Goal: Navigation & Orientation: Find specific page/section

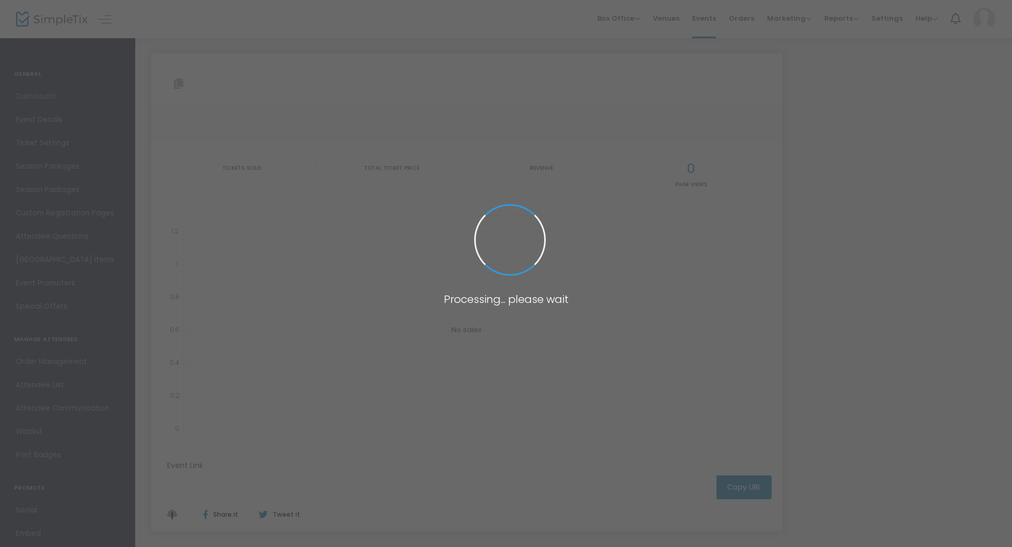
type input "[URL][DOMAIN_NAME]"
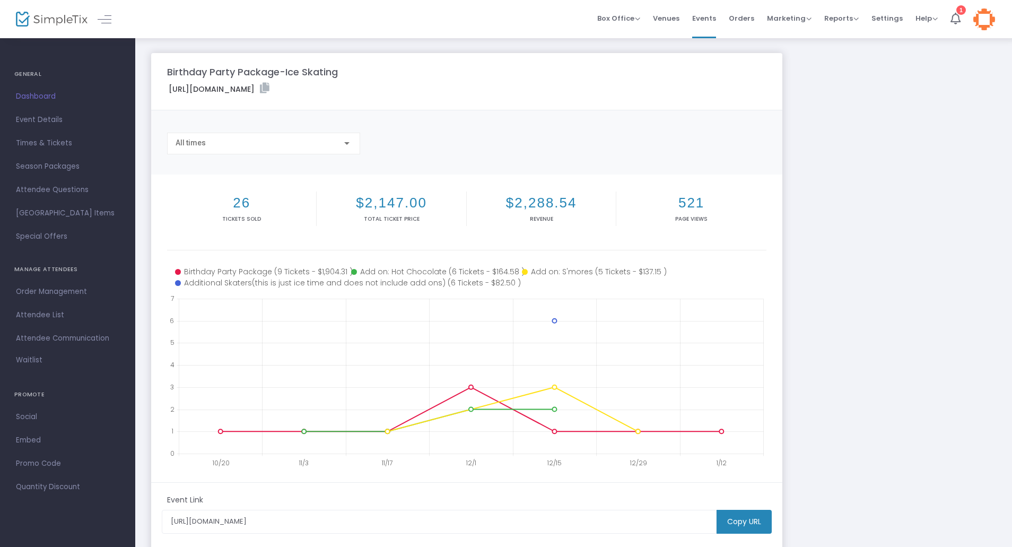
click at [72, 24] on img at bounding box center [52, 19] width 72 height 15
